Goal: Transaction & Acquisition: Purchase product/service

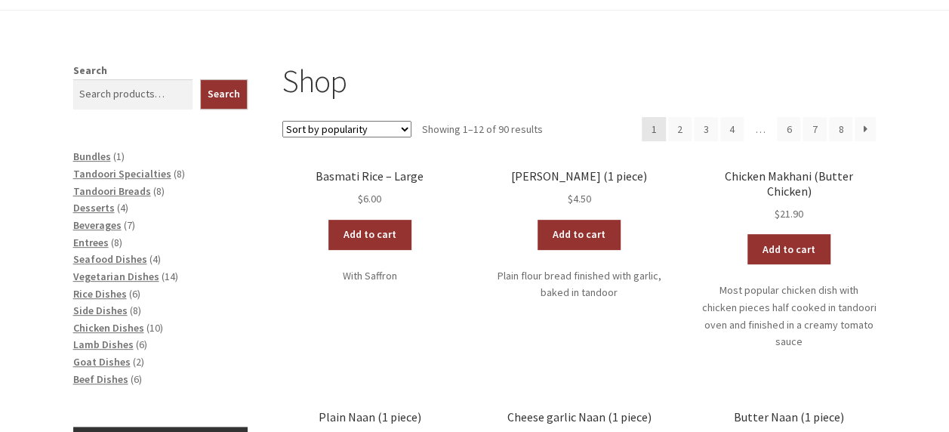
scroll to position [226, 0]
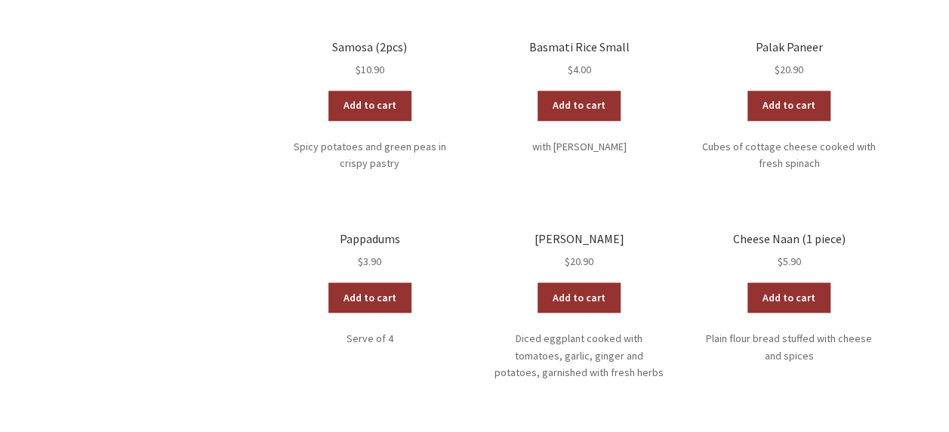
scroll to position [226, 0]
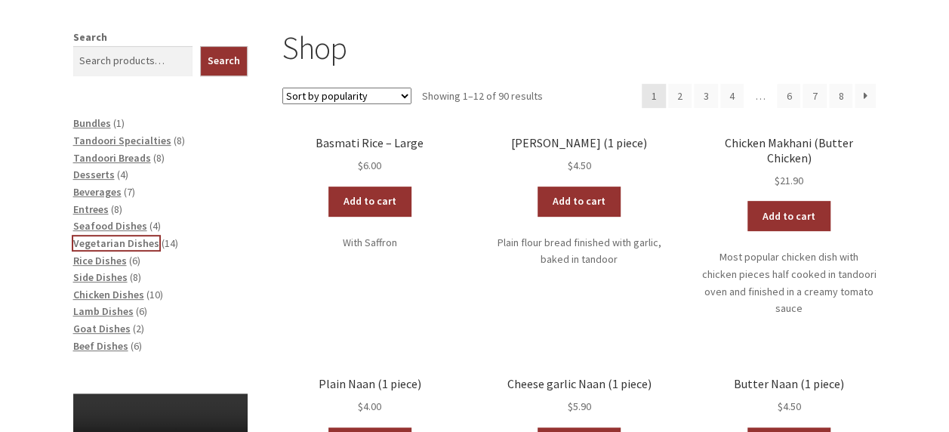
click at [128, 247] on span "Vegetarian Dishes" at bounding box center [116, 243] width 86 height 14
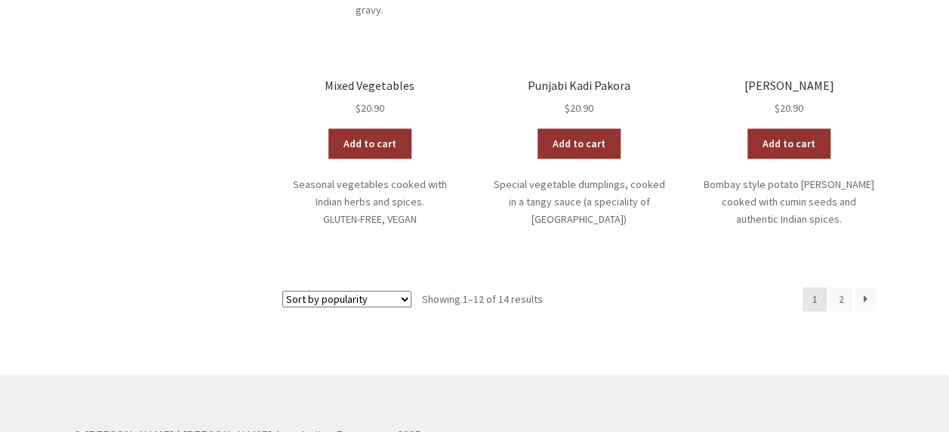
scroll to position [981, 0]
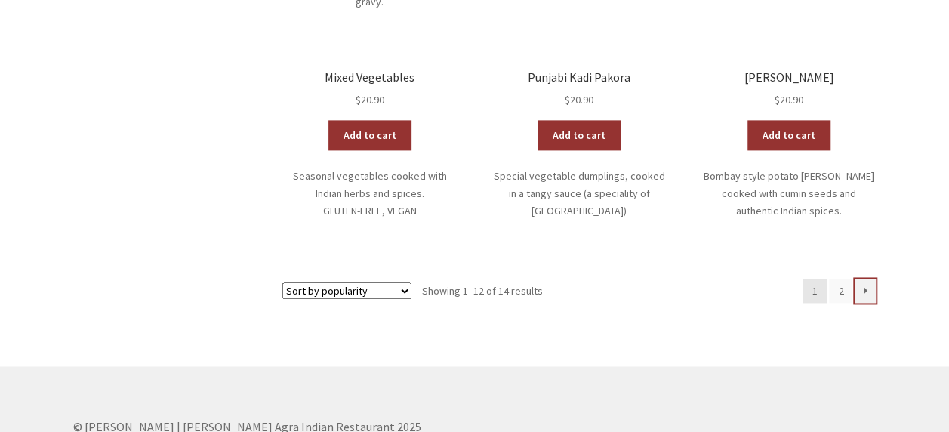
click at [862, 279] on link "→" at bounding box center [865, 291] width 21 height 24
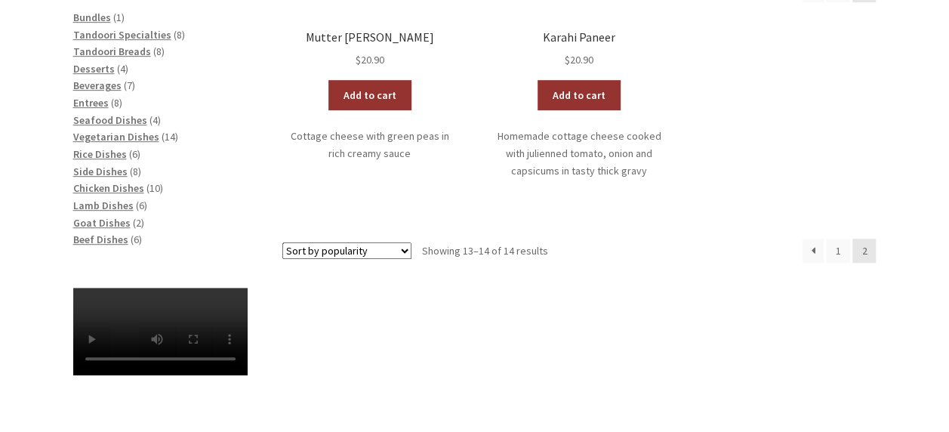
scroll to position [226, 0]
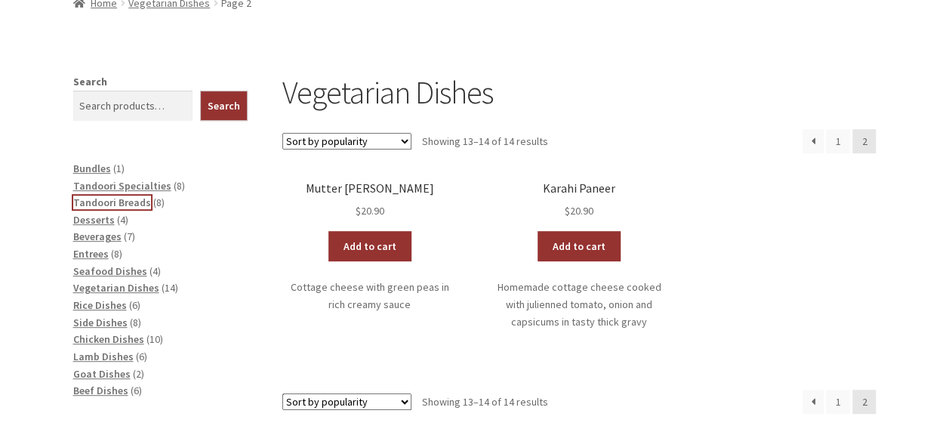
click at [128, 205] on span "Tandoori Breads" at bounding box center [112, 203] width 78 height 14
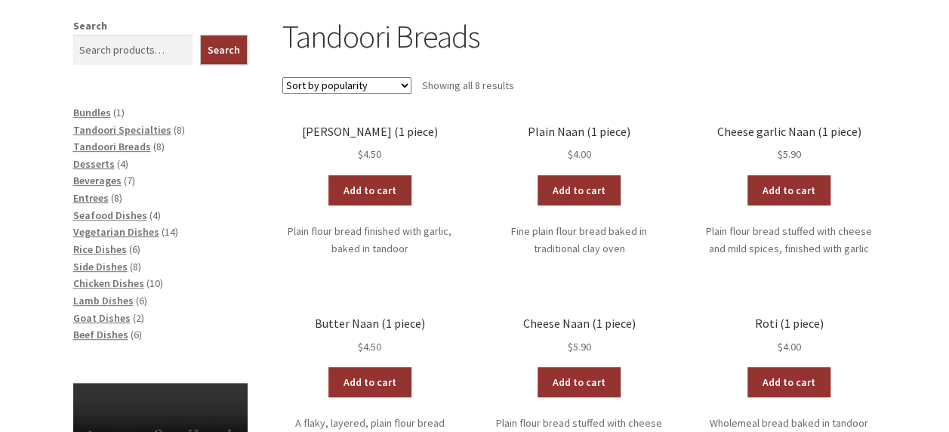
scroll to position [302, 0]
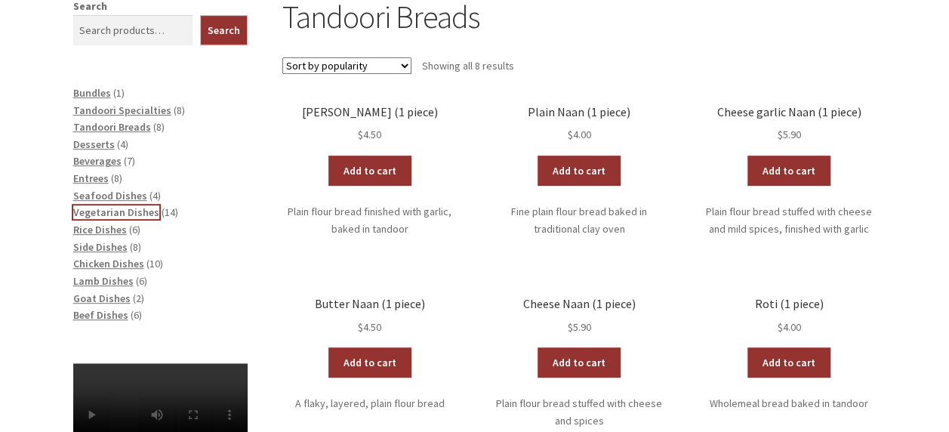
click at [146, 217] on span "Vegetarian Dishes" at bounding box center [116, 212] width 86 height 14
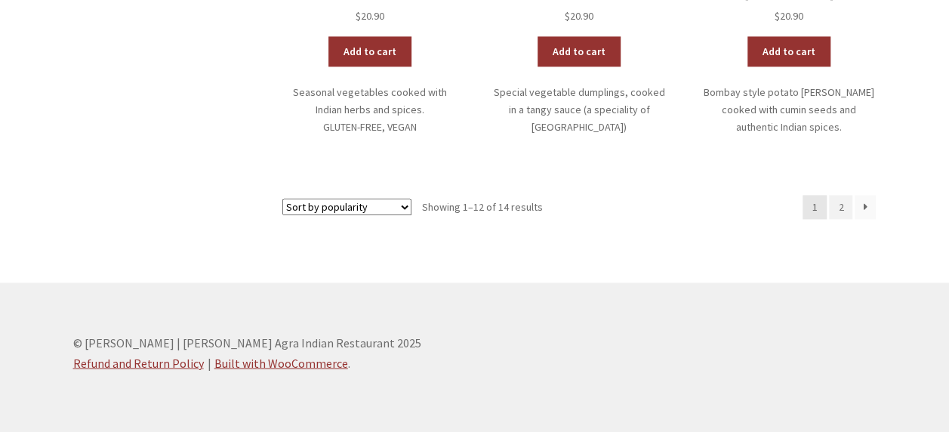
scroll to position [1065, 0]
click at [863, 195] on link "→" at bounding box center [865, 207] width 21 height 24
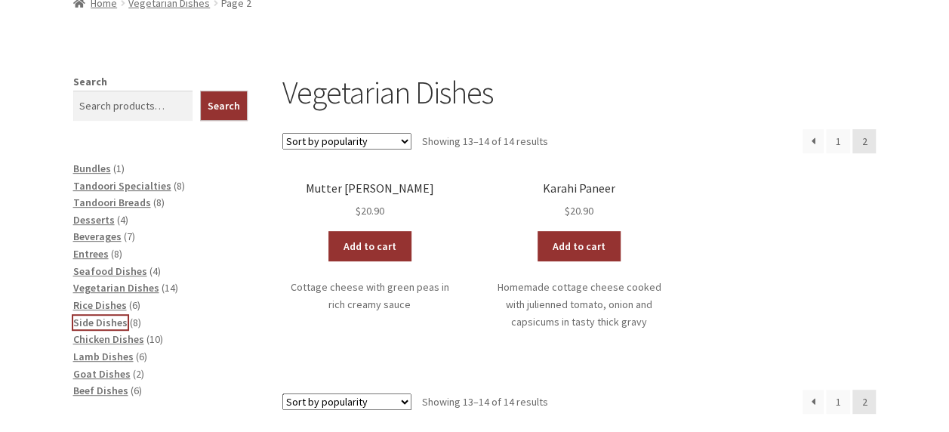
click at [101, 321] on span "Side Dishes" at bounding box center [100, 323] width 54 height 14
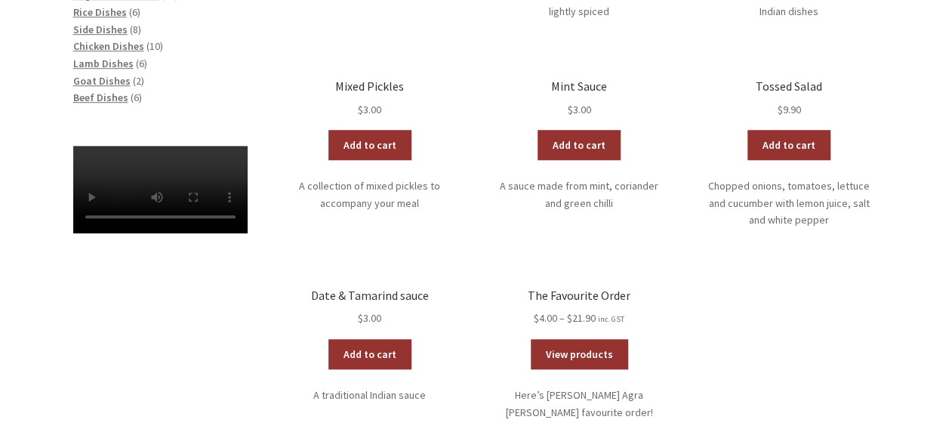
scroll to position [604, 0]
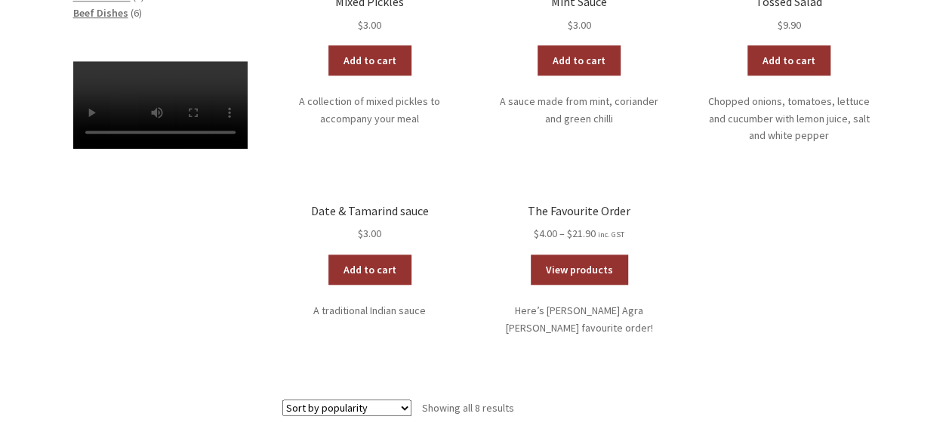
click at [187, 363] on div "Side Dishes Sort by popularity Sort by average rating Sort by latest Sort by pr…" at bounding box center [475, 89] width 867 height 787
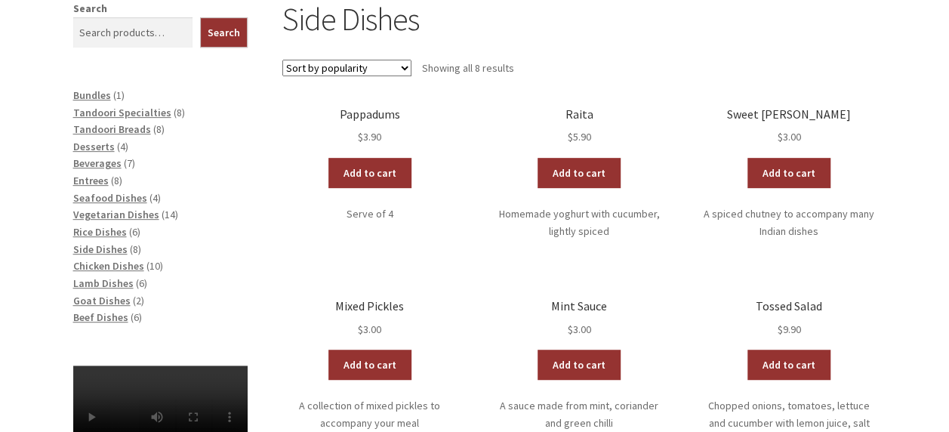
scroll to position [302, 0]
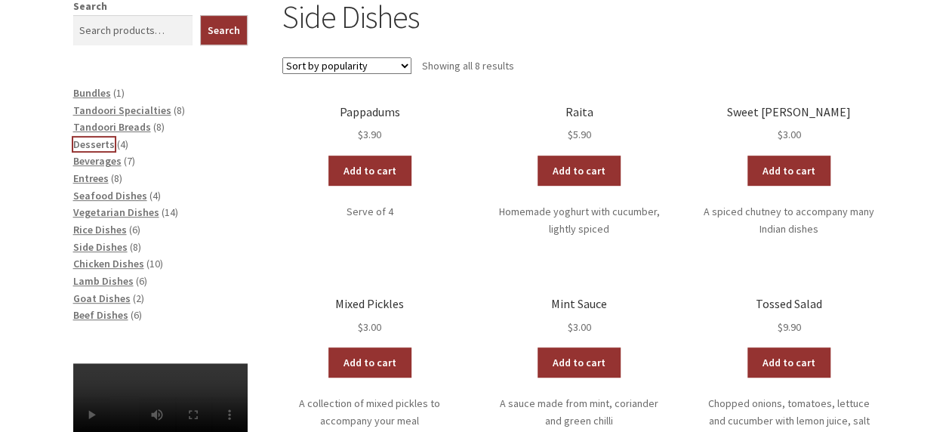
click at [97, 146] on span "Desserts" at bounding box center [94, 144] width 42 height 14
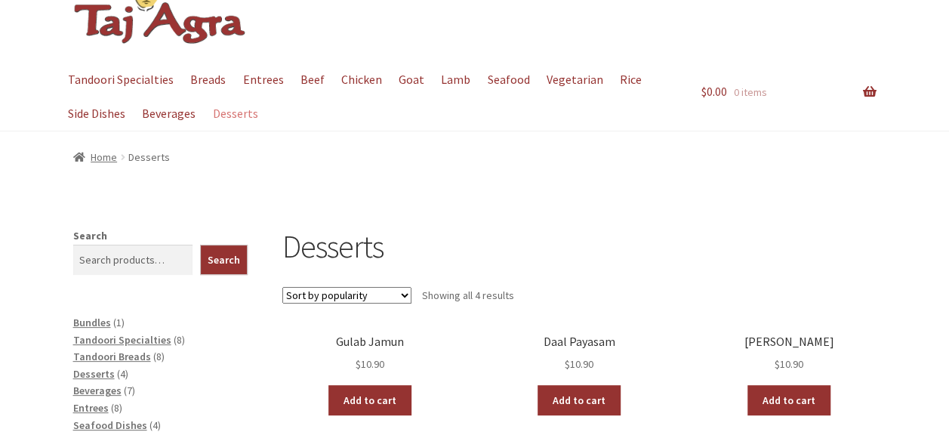
scroll to position [75, 0]
